Goal: Task Accomplishment & Management: Complete application form

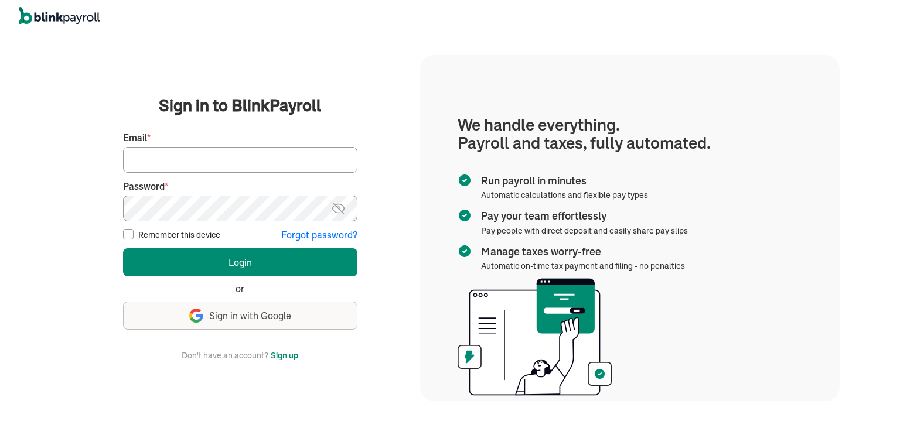
click at [265, 162] on input "Email *" at bounding box center [240, 160] width 234 height 26
type input "[PERSON_NAME][EMAIL_ADDRESS][DOMAIN_NAME]"
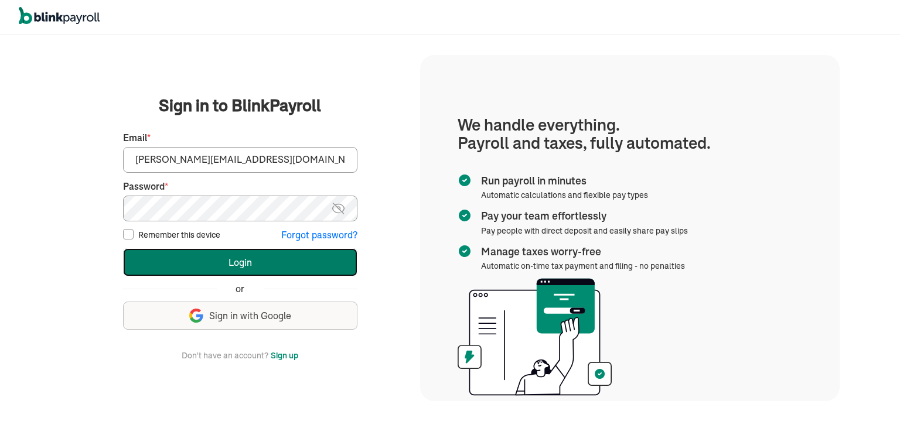
click at [249, 267] on button "Login" at bounding box center [240, 262] width 234 height 28
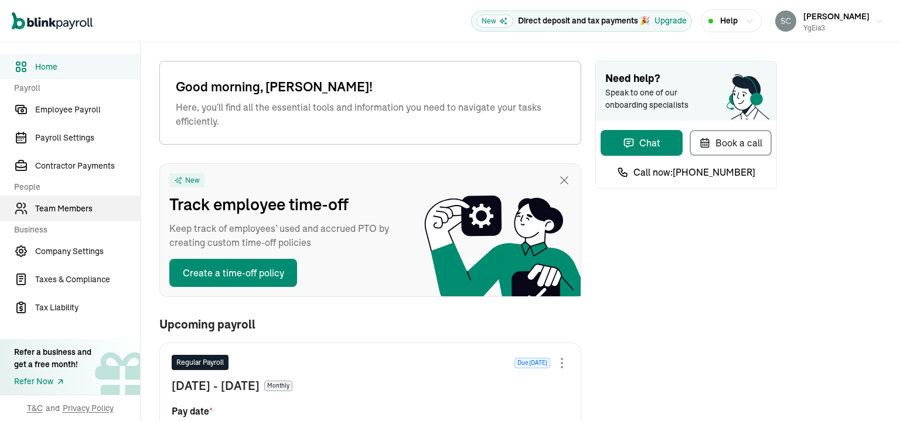
click at [73, 207] on span "Team Members" at bounding box center [87, 209] width 105 height 12
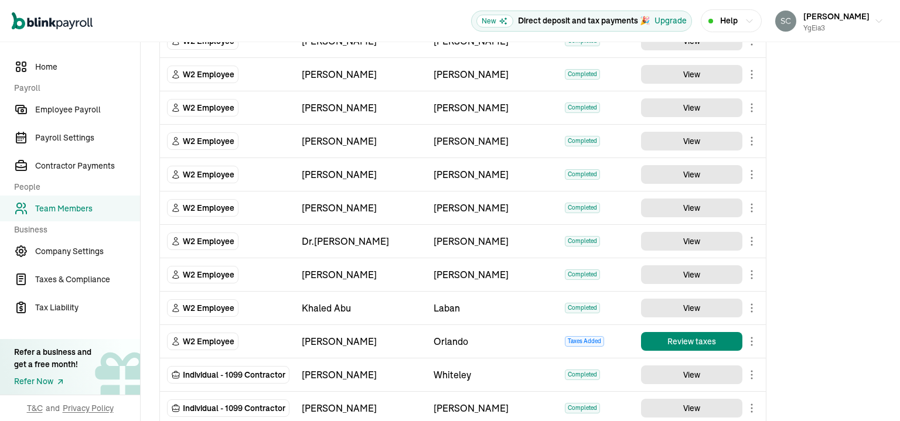
scroll to position [176, 0]
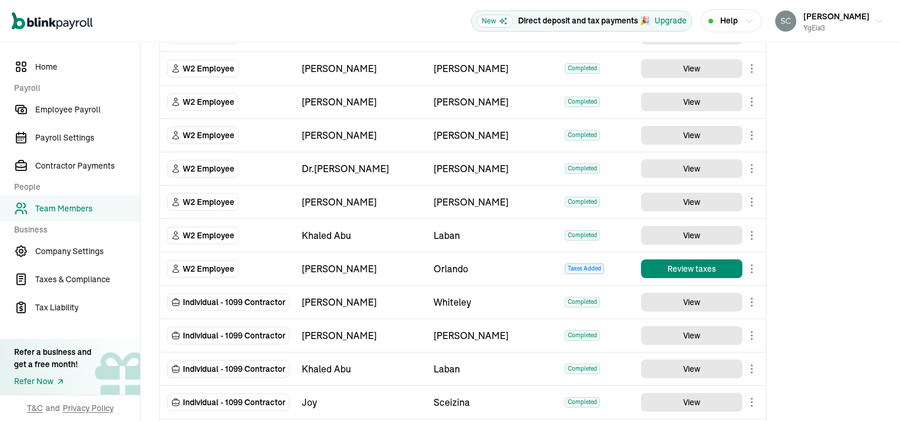
click at [752, 269] on body "Open main menu New Direct deposit and tax payments 🎉 Upgrade Help [PERSON_NAME]…" at bounding box center [450, 210] width 900 height 421
click at [711, 269] on button "Review taxes" at bounding box center [691, 269] width 101 height 19
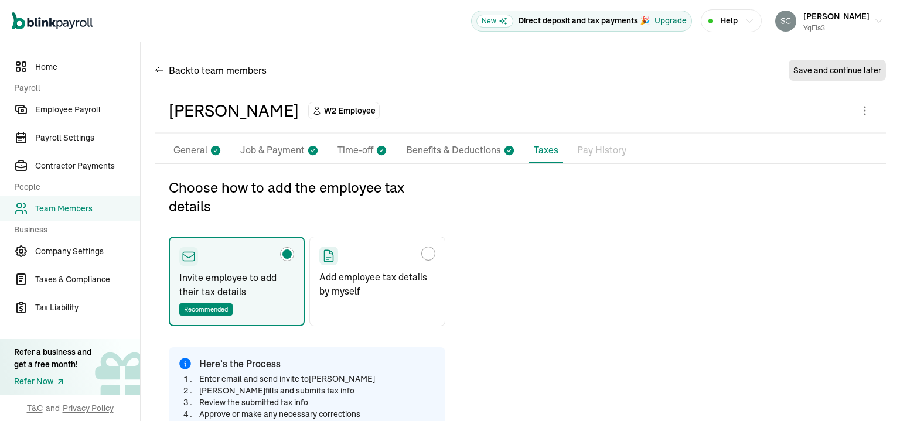
click at [680, 22] on div "Upgrade" at bounding box center [670, 21] width 32 height 12
click at [429, 260] on div "Choose how to add the employee tax details" at bounding box center [428, 254] width 14 height 14
click at [328, 255] on input "Add employee tax details by myself" at bounding box center [323, 250] width 9 height 9
radio input "true"
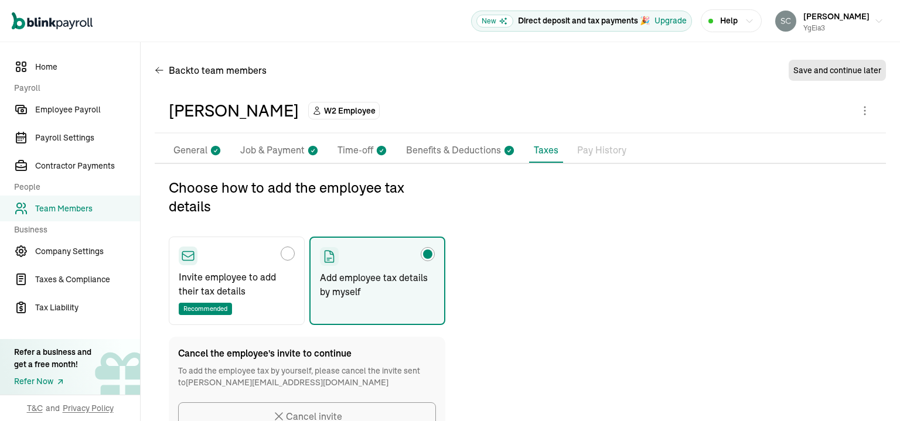
scroll to position [80, 0]
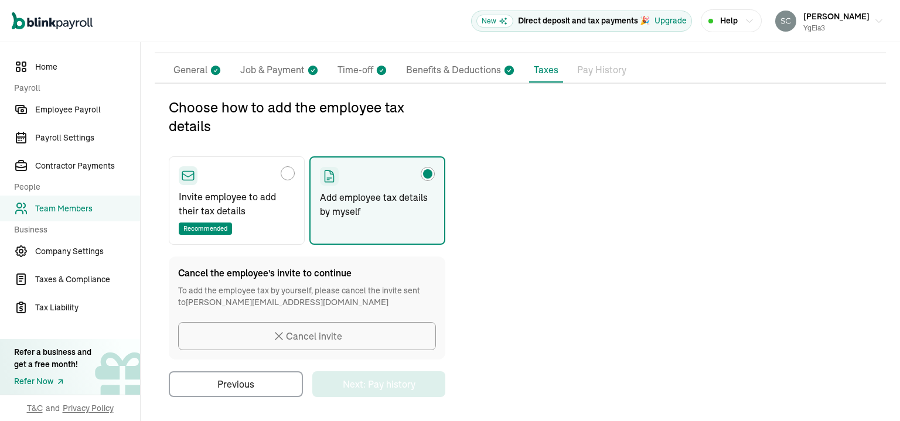
click at [223, 194] on p "Invite employee to add their tax details" at bounding box center [237, 204] width 116 height 28
click at [187, 175] on input "Invite employee to add their tax details Recommended" at bounding box center [182, 170] width 9 height 9
radio input "true"
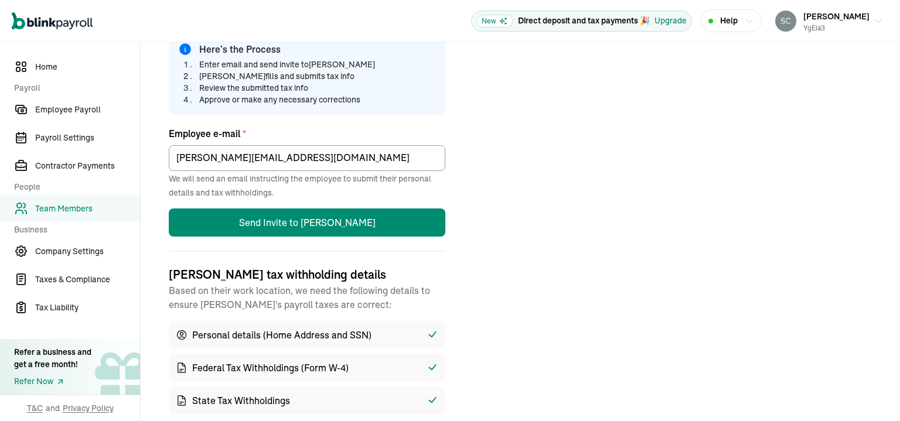
scroll to position [372, 0]
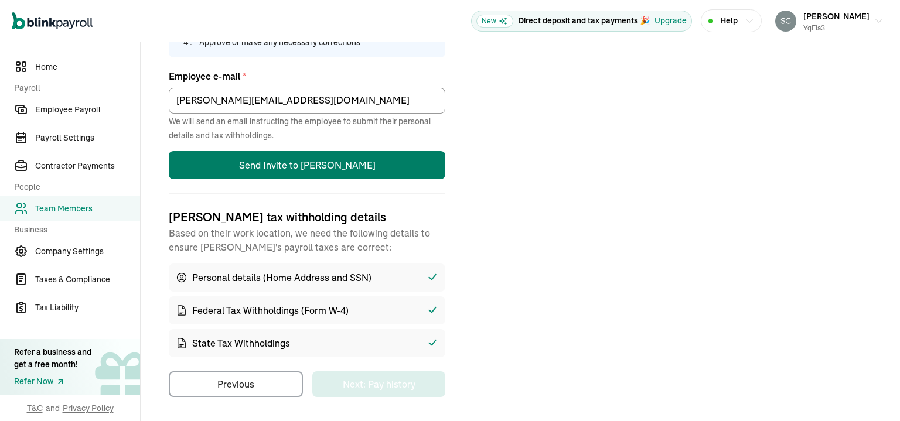
click at [322, 168] on button "Send Invite to [PERSON_NAME]" at bounding box center [307, 165] width 277 height 28
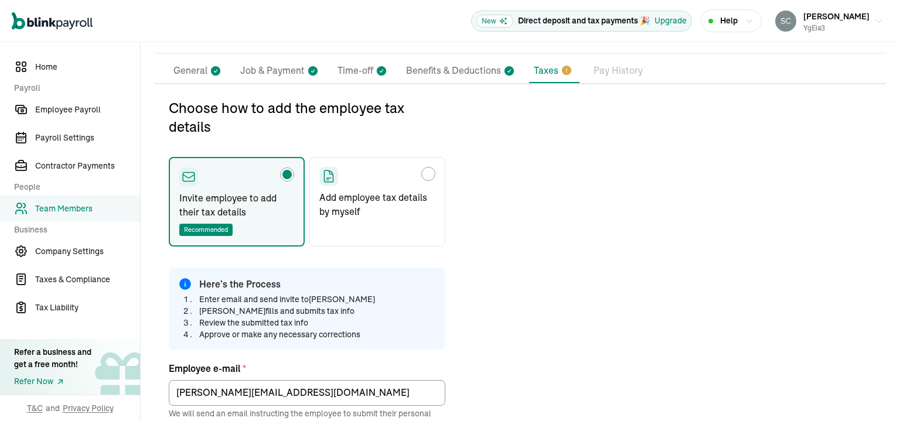
scroll to position [80, 0]
click at [91, 208] on span "Team Members" at bounding box center [87, 209] width 105 height 12
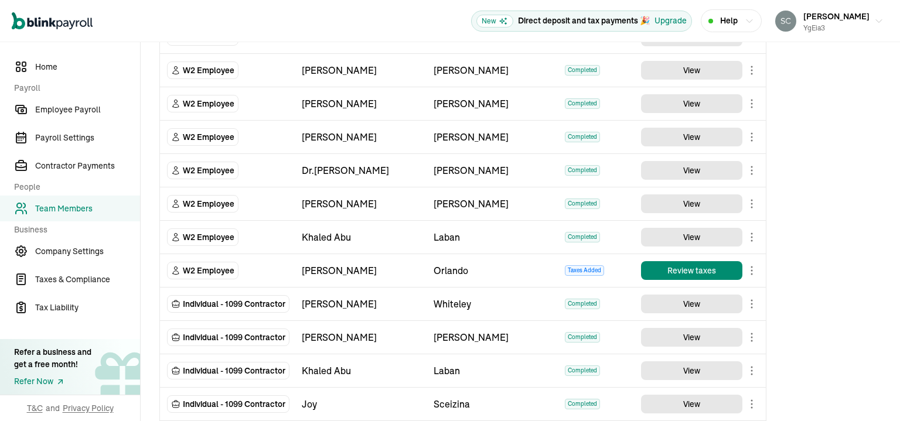
scroll to position [176, 0]
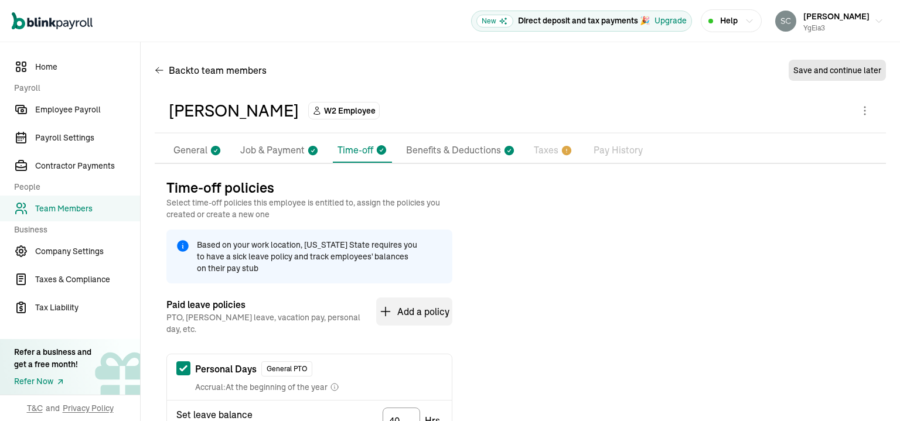
click at [542, 152] on p "Taxes" at bounding box center [546, 150] width 25 height 15
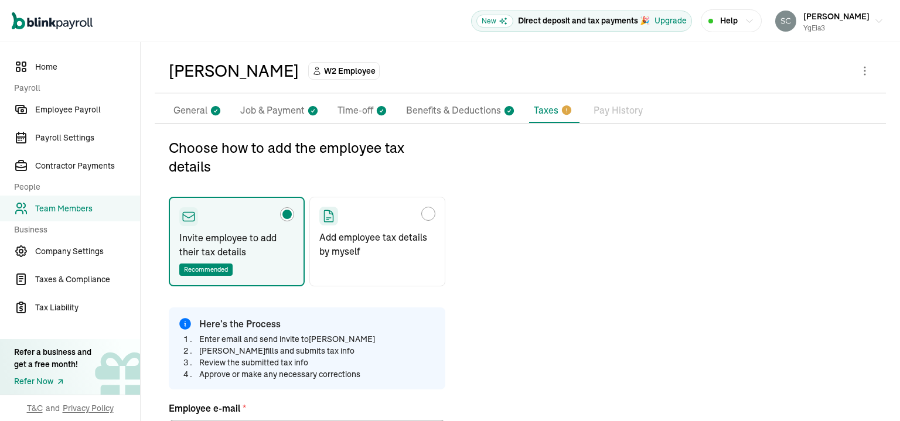
scroll to position [59, 0]
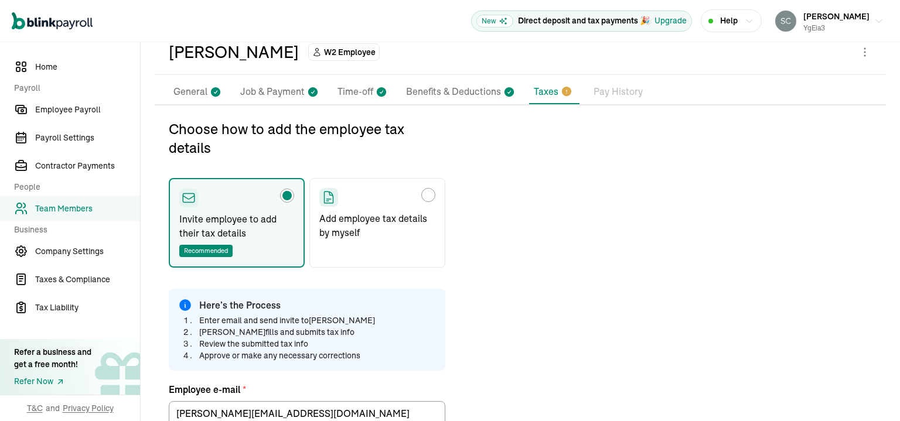
click at [382, 209] on label "Add employee tax details by myself" at bounding box center [377, 223] width 136 height 90
click at [328, 197] on input "Add employee tax details by myself" at bounding box center [323, 191] width 9 height 9
radio input "true"
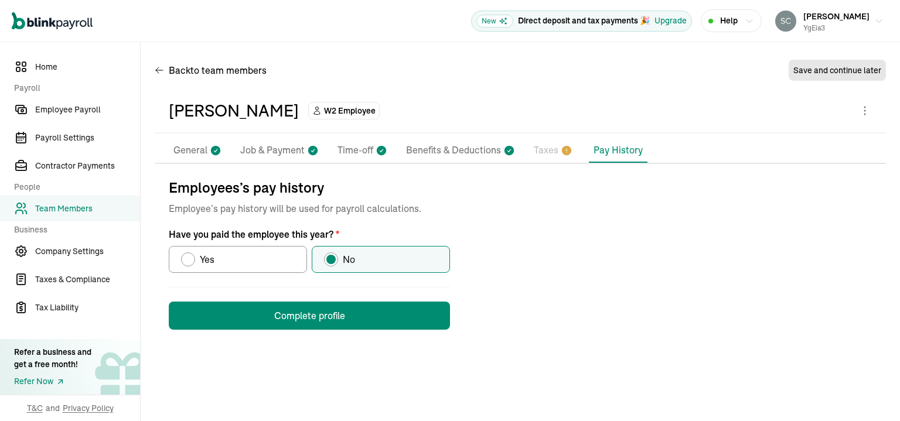
scroll to position [0, 0]
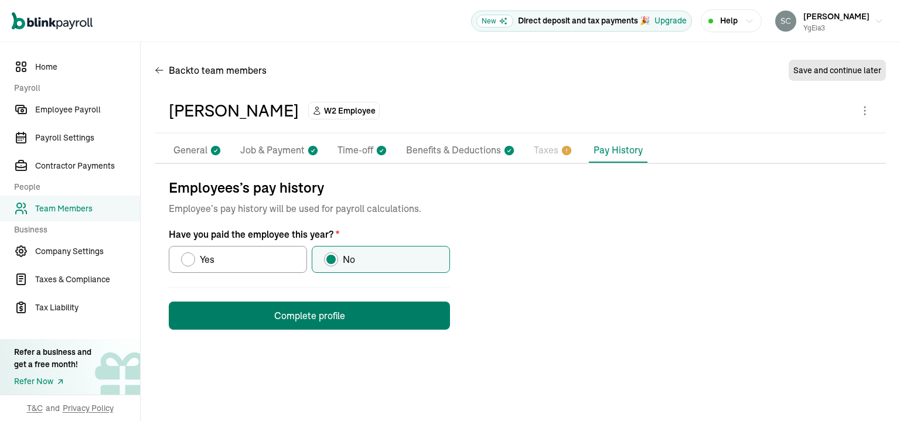
click at [346, 322] on button "Complete profile" at bounding box center [309, 316] width 281 height 28
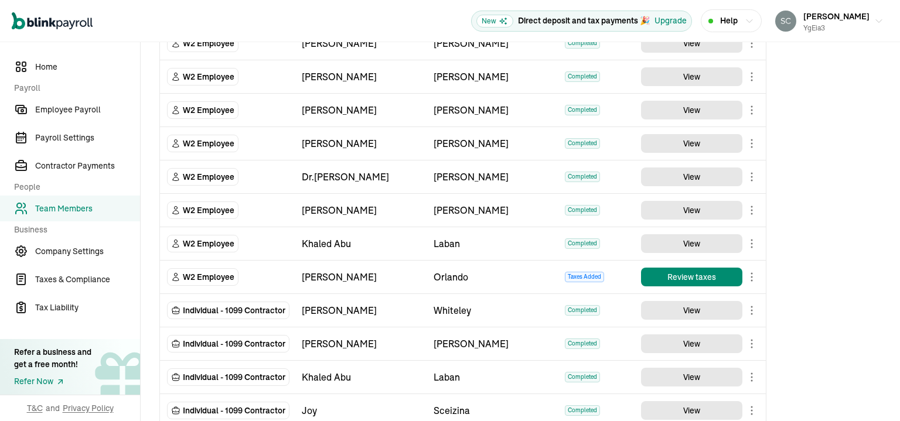
scroll to position [176, 0]
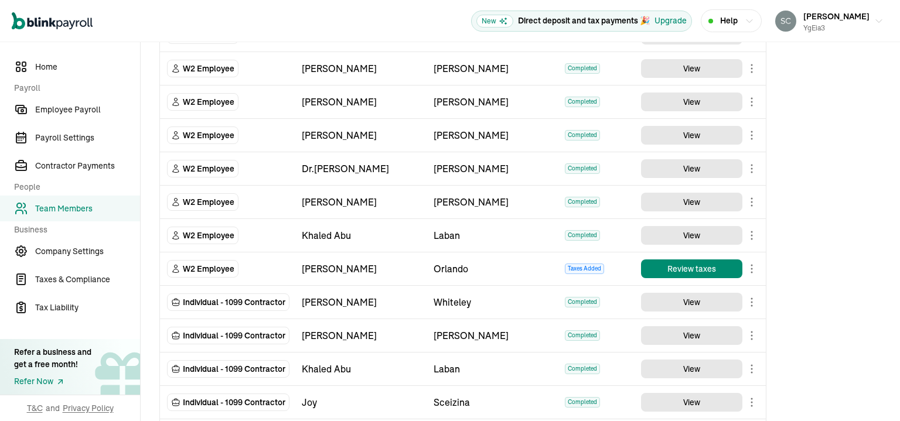
click at [692, 278] on td "Review taxes" at bounding box center [700, 268] width 132 height 33
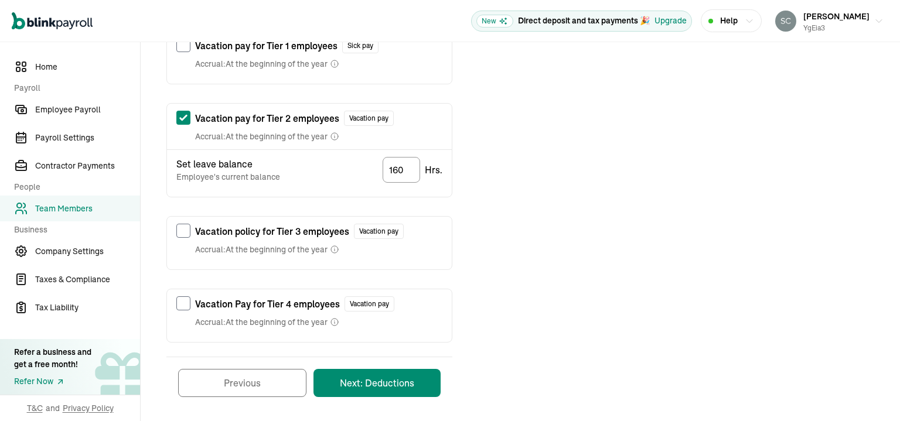
scroll to position [437, 0]
click at [401, 370] on button "Next: Deductions" at bounding box center [376, 382] width 127 height 28
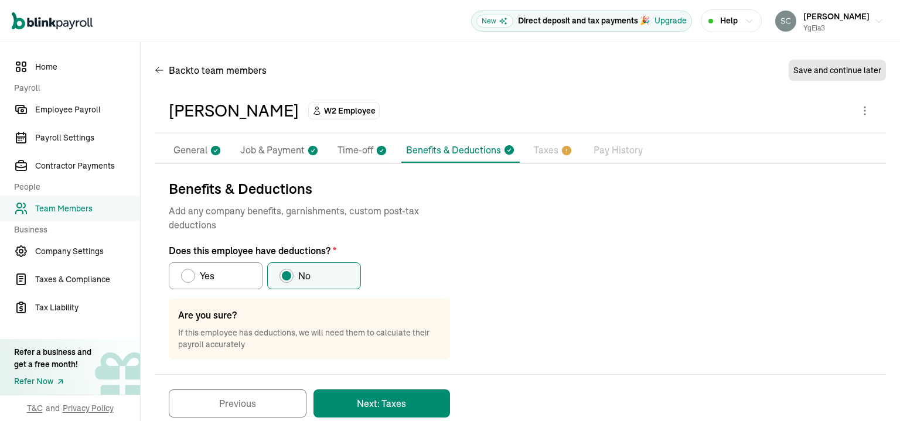
scroll to position [21, 0]
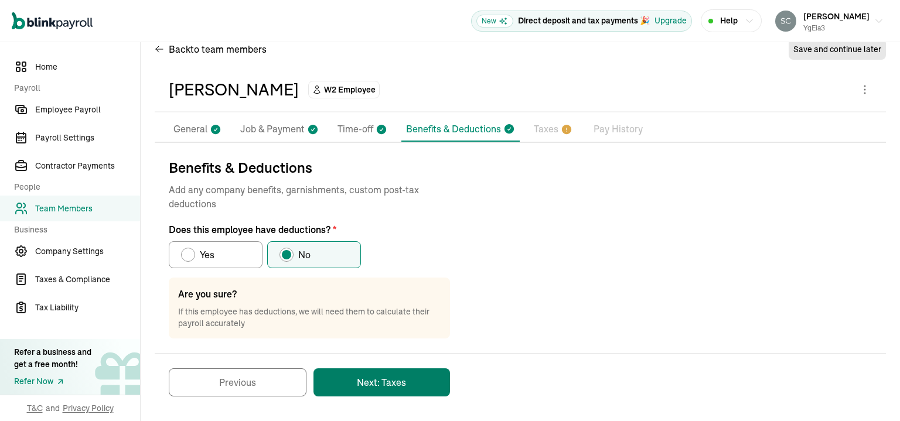
click at [394, 377] on button "Next: Taxes" at bounding box center [381, 382] width 136 height 28
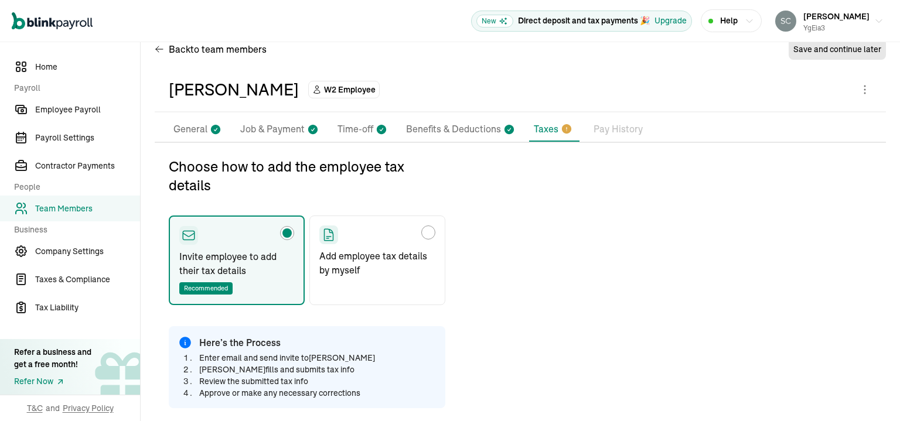
type input "Chris@ygeia3.com"
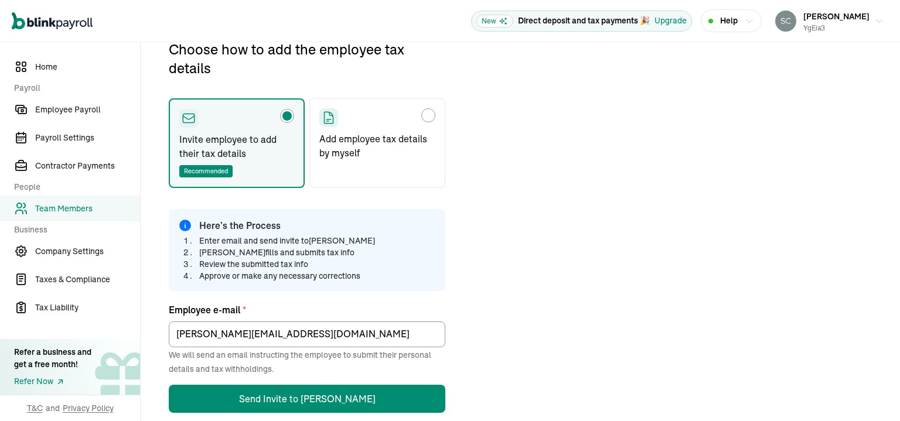
click at [359, 139] on p "Add employee tax details by myself" at bounding box center [377, 146] width 116 height 28
click at [328, 117] on input "Add employee tax details by myself" at bounding box center [323, 112] width 9 height 9
radio input "true"
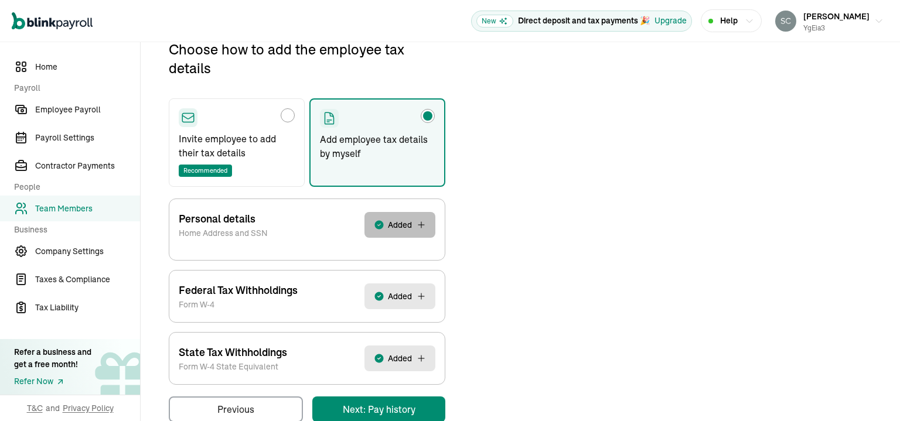
click at [420, 232] on button "Added" at bounding box center [399, 225] width 71 height 26
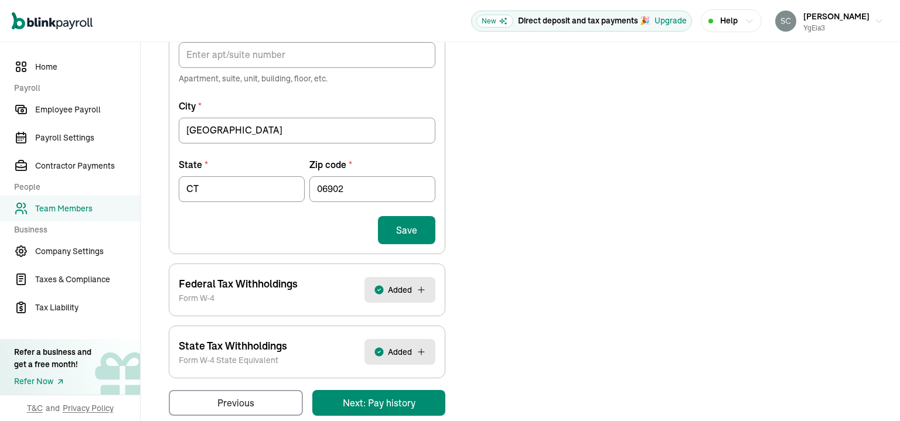
scroll to position [524, 0]
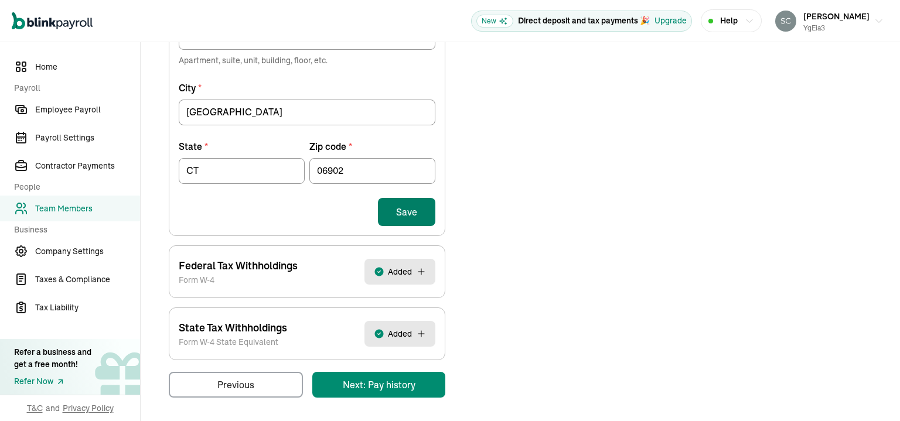
click at [418, 215] on button "Save" at bounding box center [406, 212] width 57 height 28
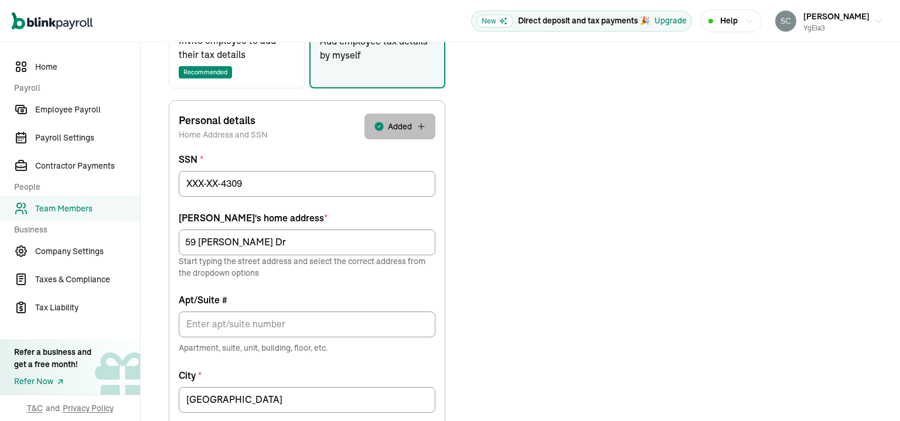
radio input "true"
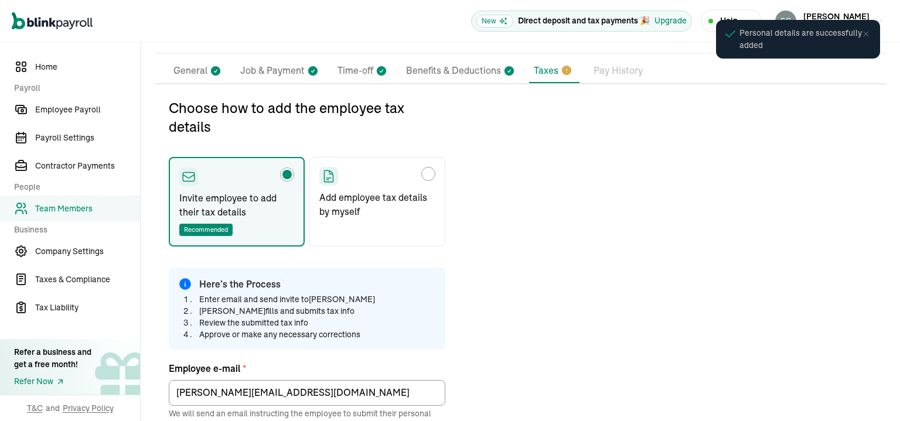
click at [395, 175] on div "Choose how to add the employee tax details" at bounding box center [377, 176] width 116 height 19
click at [328, 175] on input "Add employee tax details by myself" at bounding box center [323, 170] width 9 height 9
radio input "true"
select select "S"
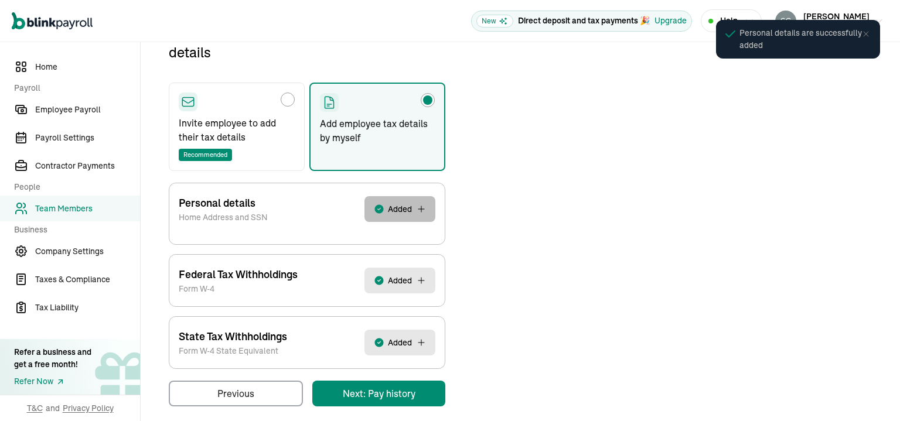
scroll to position [163, 0]
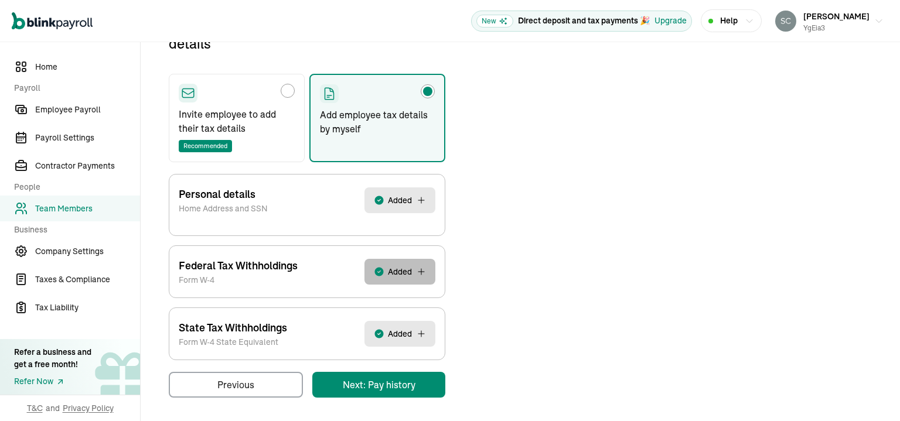
click at [408, 272] on span "Added" at bounding box center [400, 272] width 24 height 12
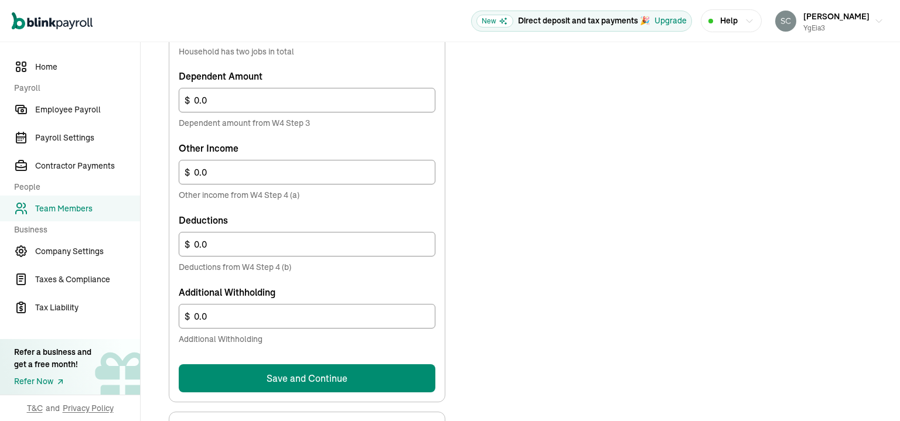
scroll to position [690, 0]
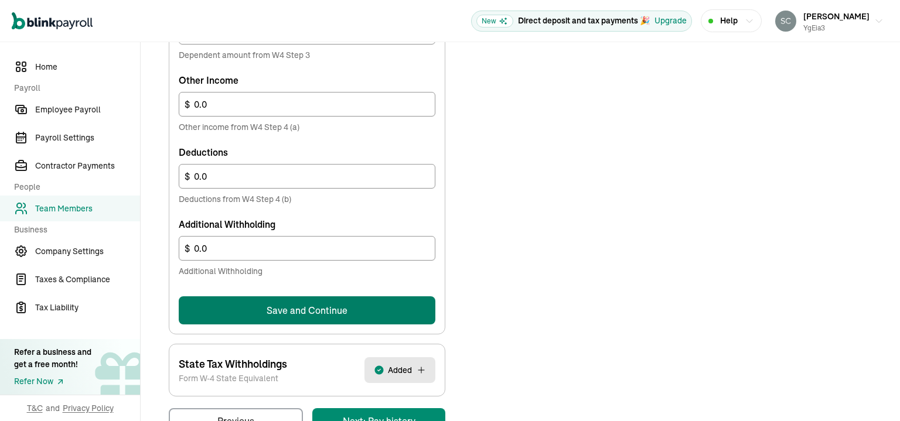
click at [396, 313] on button "Save and Continue" at bounding box center [307, 310] width 257 height 28
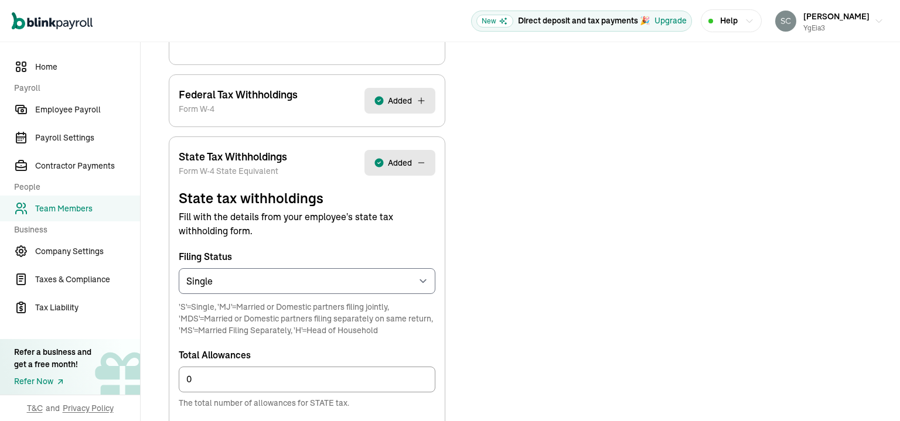
scroll to position [510, 0]
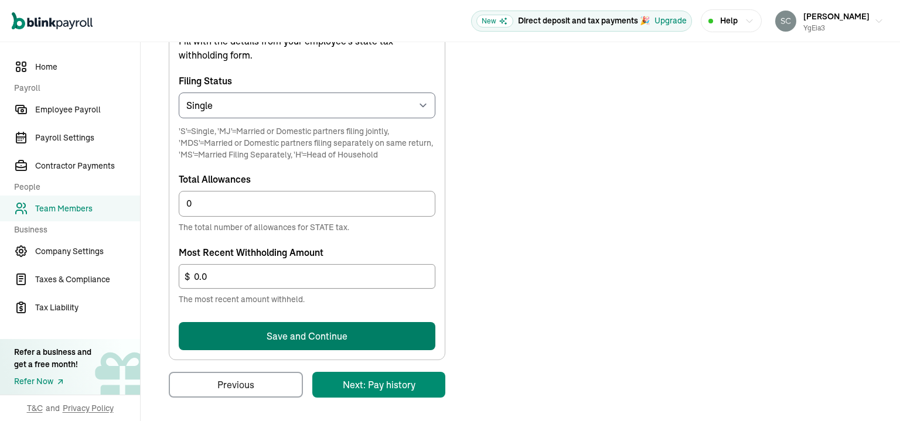
click at [390, 334] on button "Save and Continue" at bounding box center [307, 336] width 257 height 28
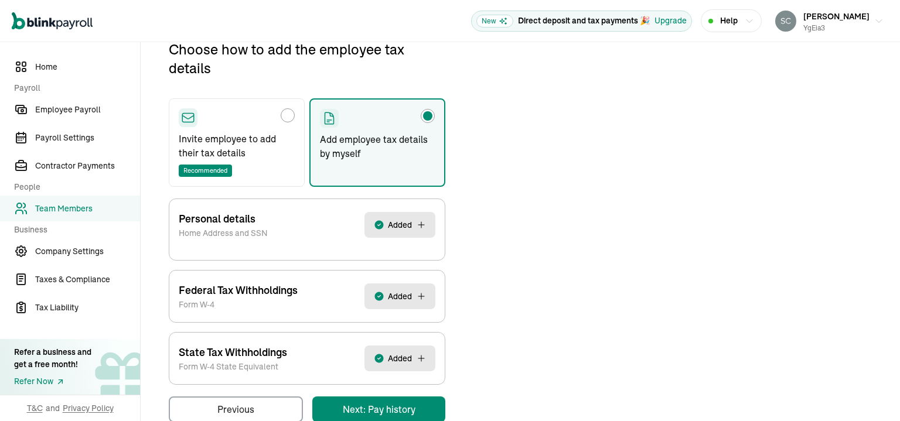
scroll to position [163, 0]
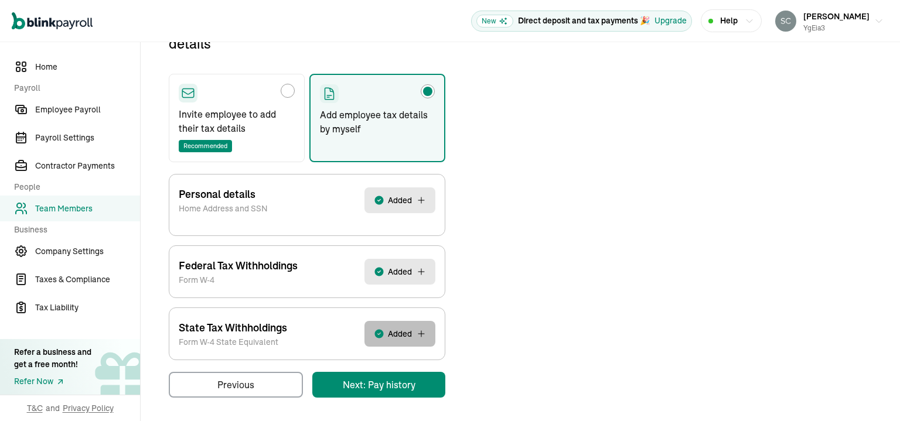
click at [412, 333] on button "Added" at bounding box center [399, 334] width 71 height 26
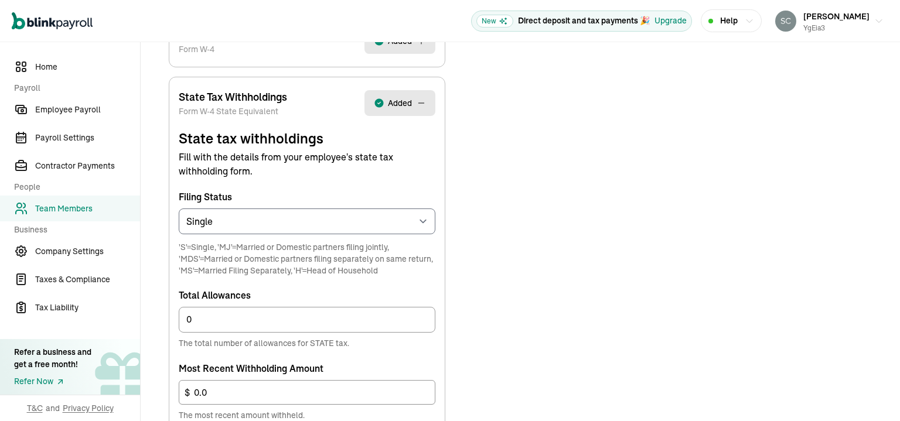
scroll to position [397, 0]
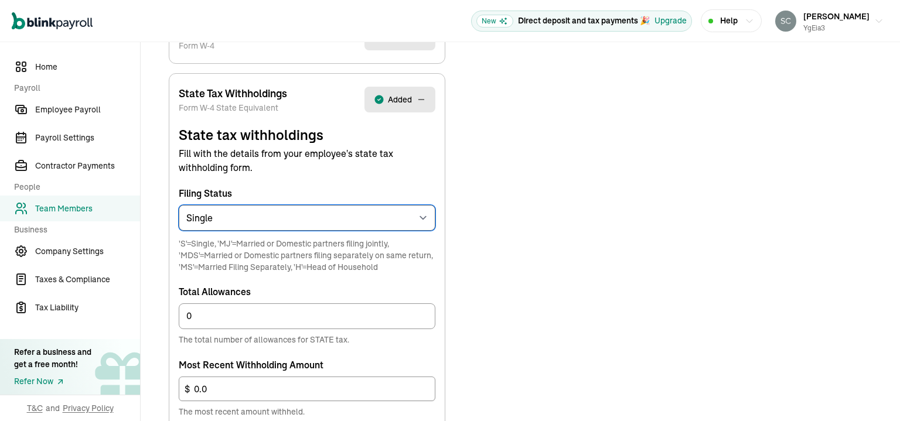
click at [412, 213] on select "Select an item Single Married or Domestic partners filing jointly Married or Do…" at bounding box center [307, 218] width 257 height 26
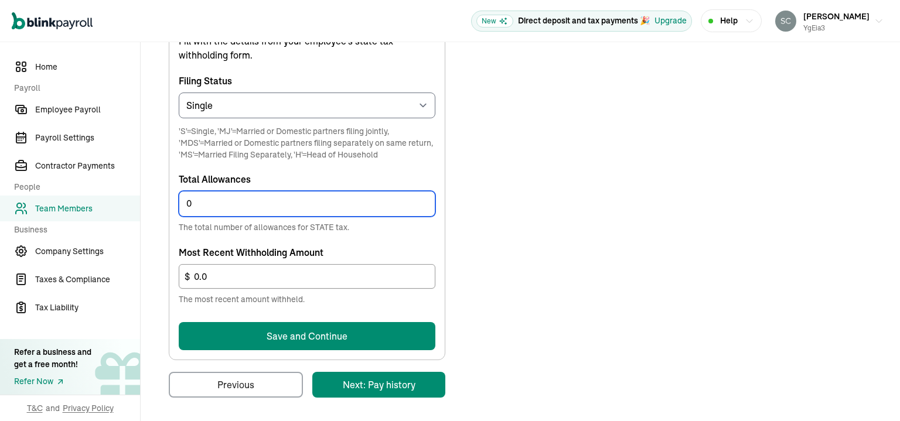
click at [279, 210] on input "0" at bounding box center [307, 204] width 257 height 26
type input "2"
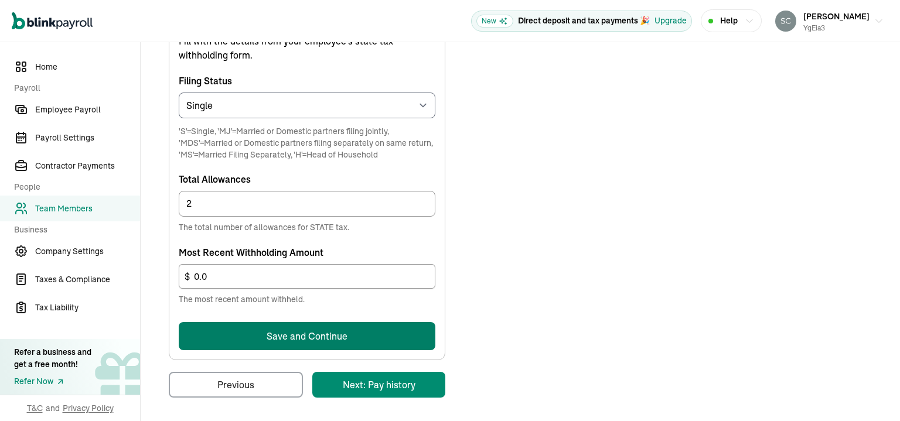
click at [368, 339] on button "Save and Continue" at bounding box center [307, 336] width 257 height 28
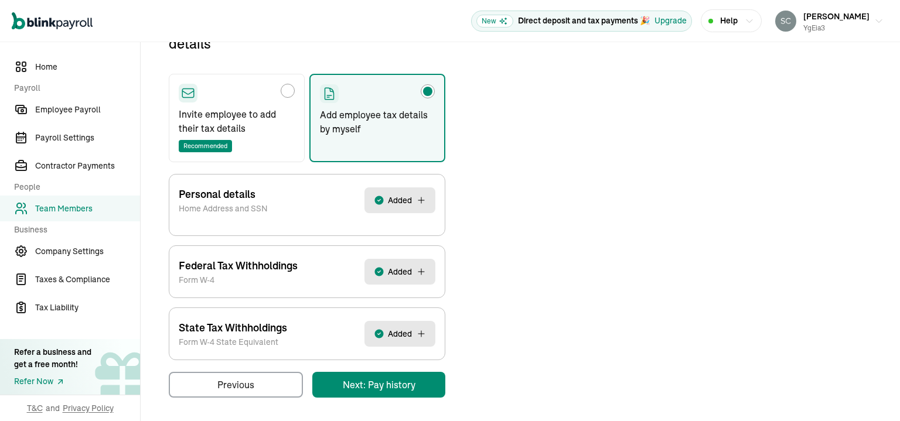
scroll to position [0, 0]
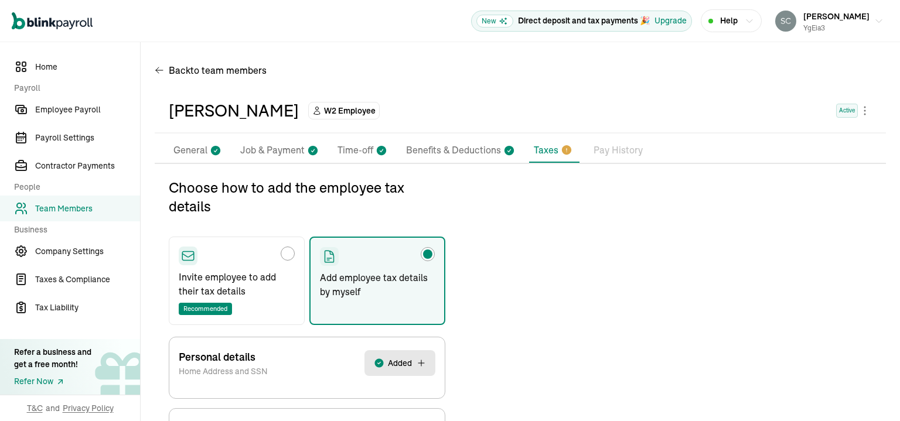
click at [542, 149] on p "Taxes" at bounding box center [546, 150] width 25 height 14
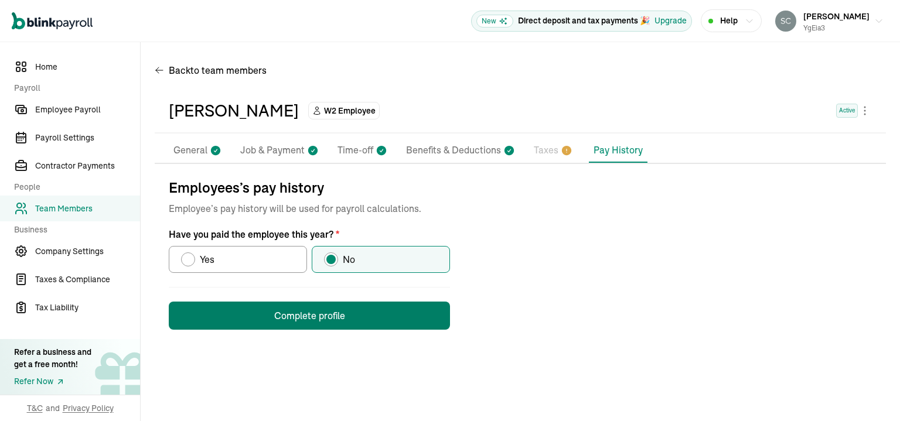
click at [400, 317] on button "Complete profile" at bounding box center [309, 316] width 281 height 28
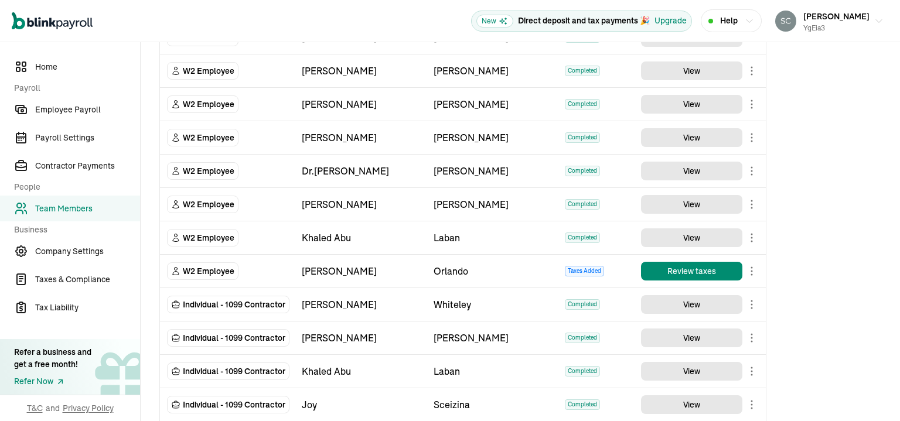
scroll to position [176, 0]
